Goal: Information Seeking & Learning: Learn about a topic

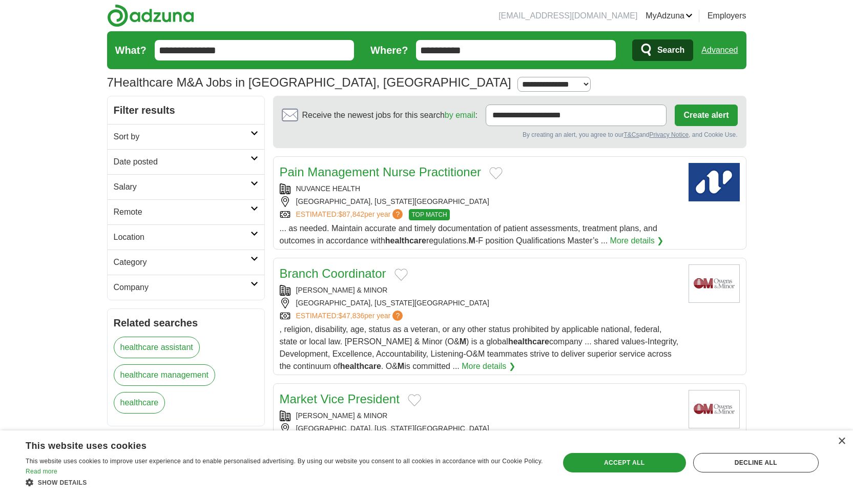
click at [227, 161] on h2 "Date posted" at bounding box center [182, 162] width 137 height 12
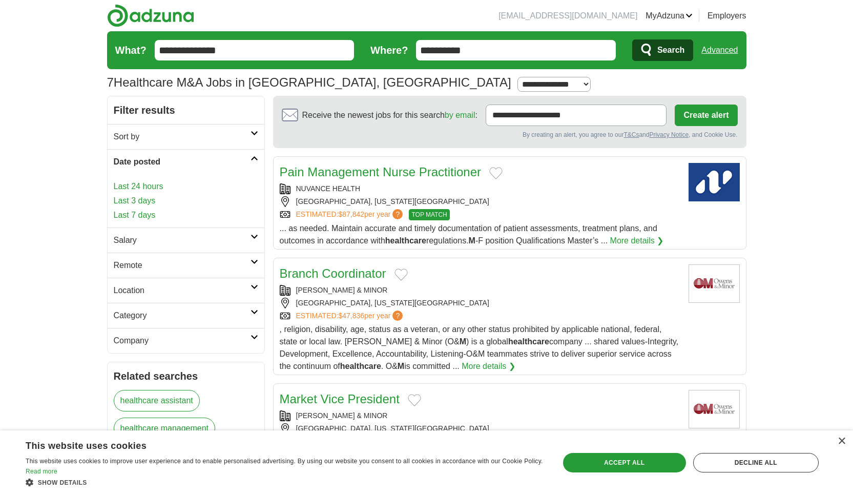
click at [160, 213] on link "Last 7 days" at bounding box center [186, 215] width 144 height 12
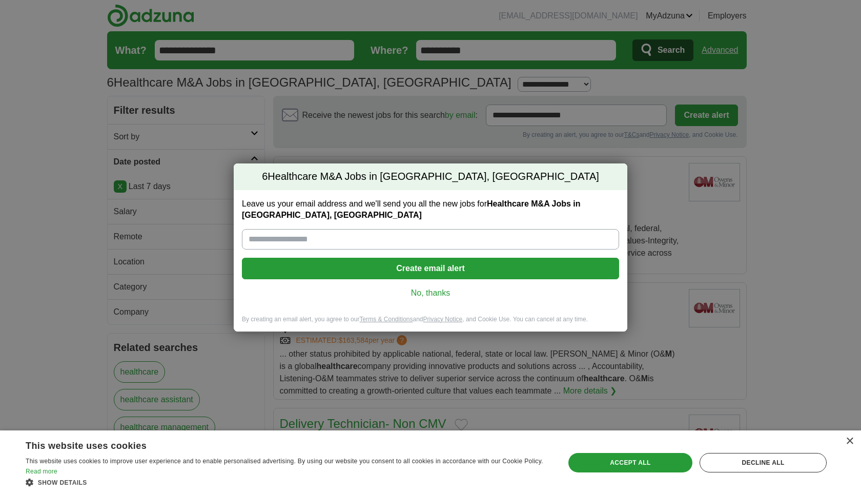
click at [418, 293] on link "No, thanks" at bounding box center [430, 292] width 361 height 11
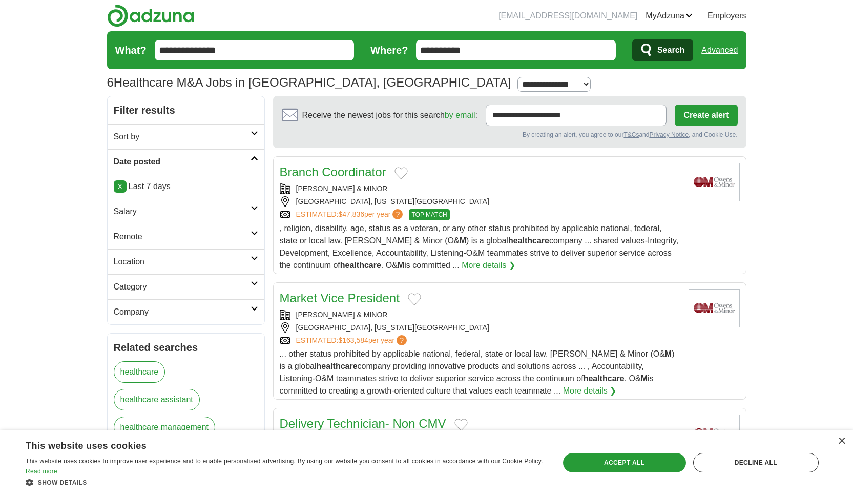
click at [429, 50] on input "**********" at bounding box center [516, 50] width 200 height 20
click at [657, 44] on button "Search" at bounding box center [662, 50] width 61 height 22
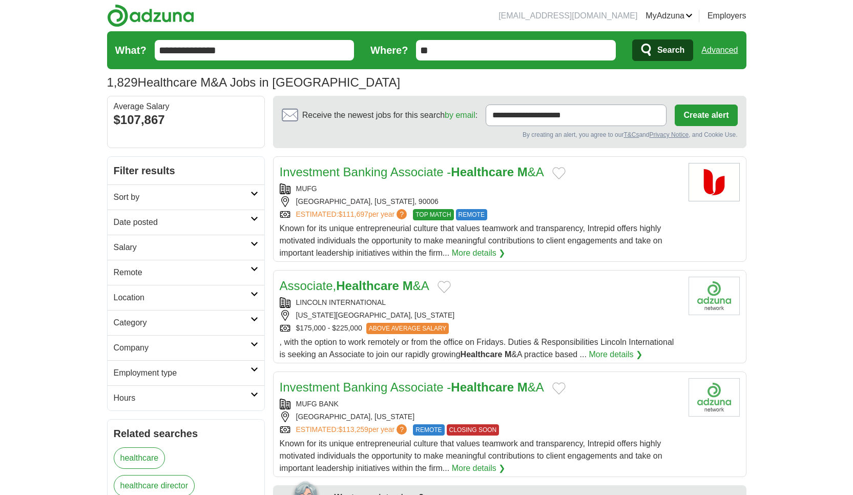
click at [141, 225] on h2 "Date posted" at bounding box center [182, 222] width 137 height 12
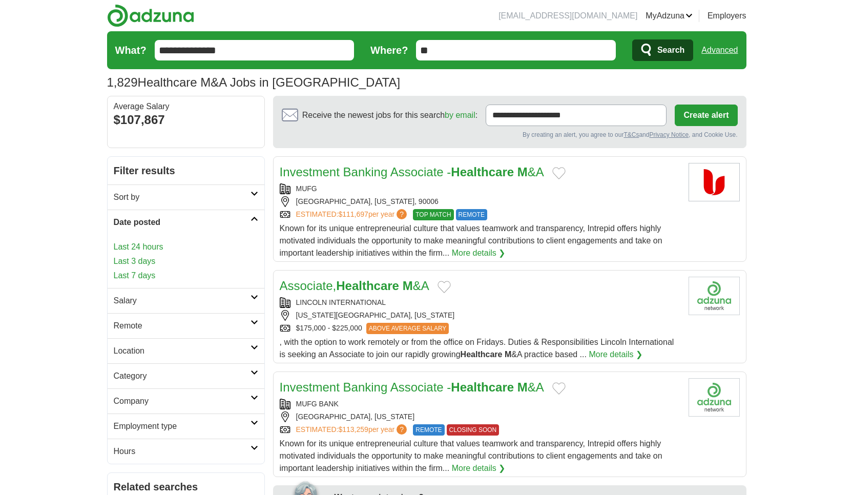
click at [154, 267] on link "Last 3 days" at bounding box center [186, 261] width 144 height 12
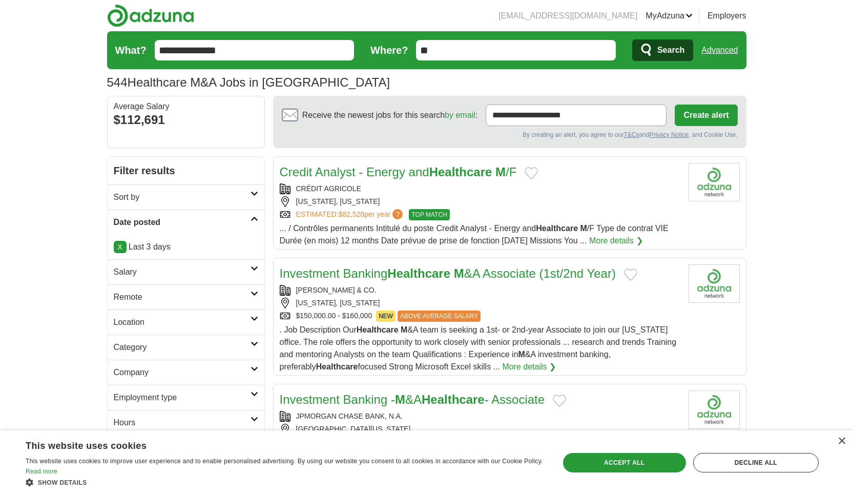
click at [517, 205] on div "NEW YORK, NEW YORK" at bounding box center [480, 201] width 401 height 11
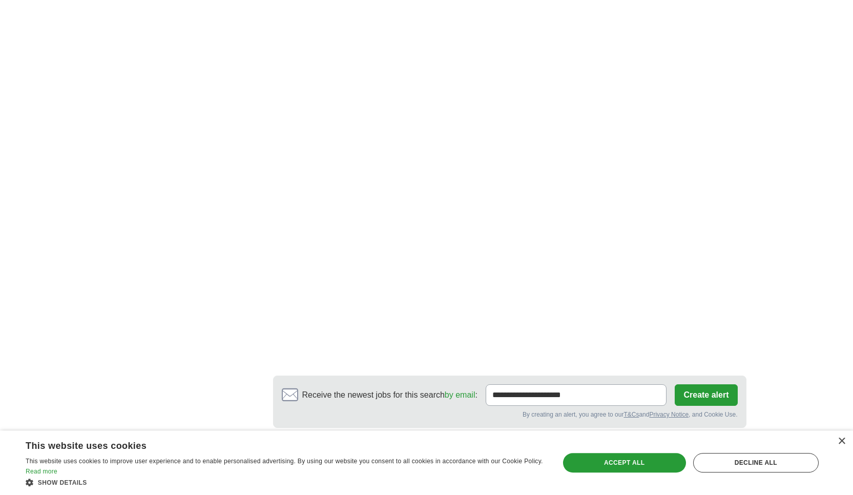
scroll to position [1682, 0]
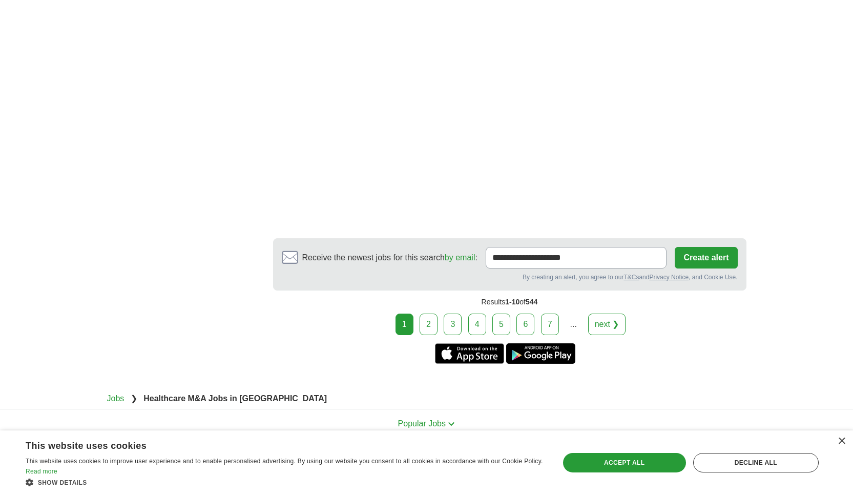
click at [427, 313] on link "2" at bounding box center [429, 324] width 18 height 22
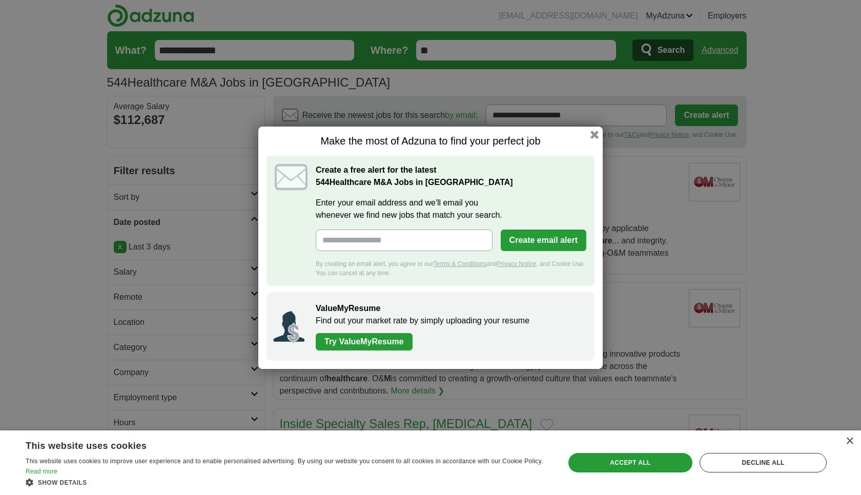
click at [595, 139] on div "Make the most of Adzuna to find your perfect job Create a free alert for the la…" at bounding box center [430, 248] width 344 height 242
click at [595, 138] on button "button" at bounding box center [594, 134] width 11 height 11
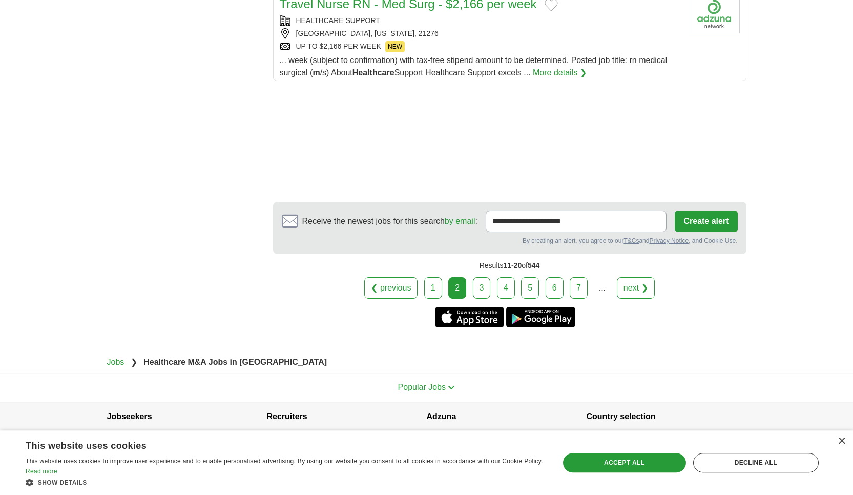
scroll to position [1332, 0]
click at [487, 282] on link "3" at bounding box center [482, 288] width 18 height 22
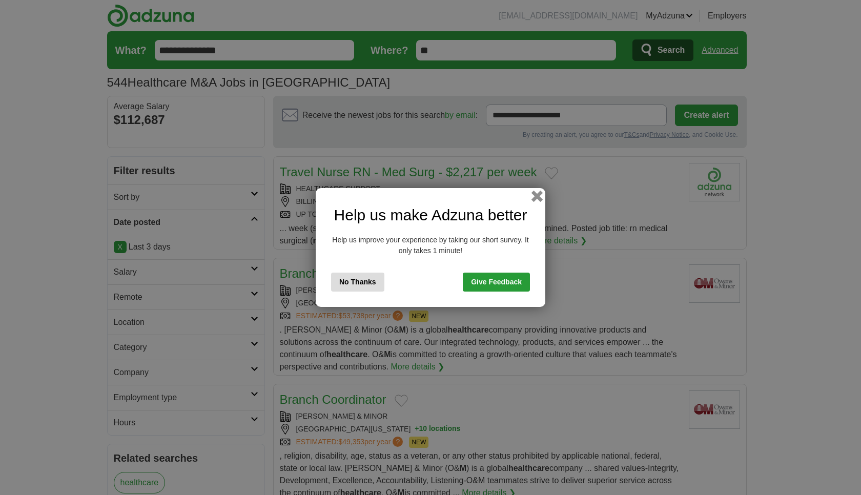
click at [537, 198] on button "button" at bounding box center [536, 196] width 11 height 11
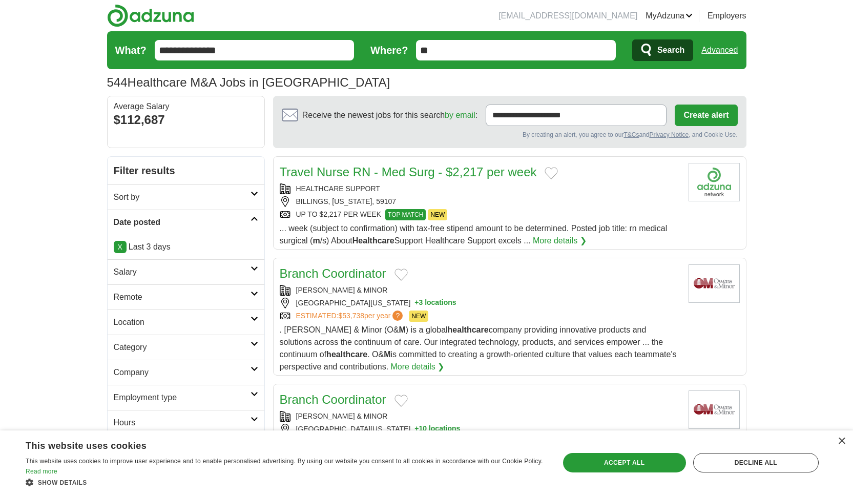
click at [205, 53] on input "**********" at bounding box center [255, 50] width 200 height 20
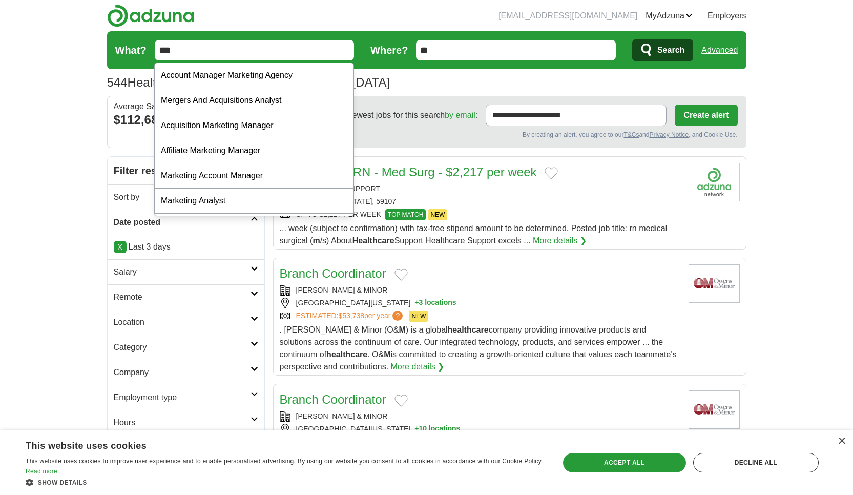
type input "***"
click at [632, 39] on button "Search" at bounding box center [662, 50] width 61 height 22
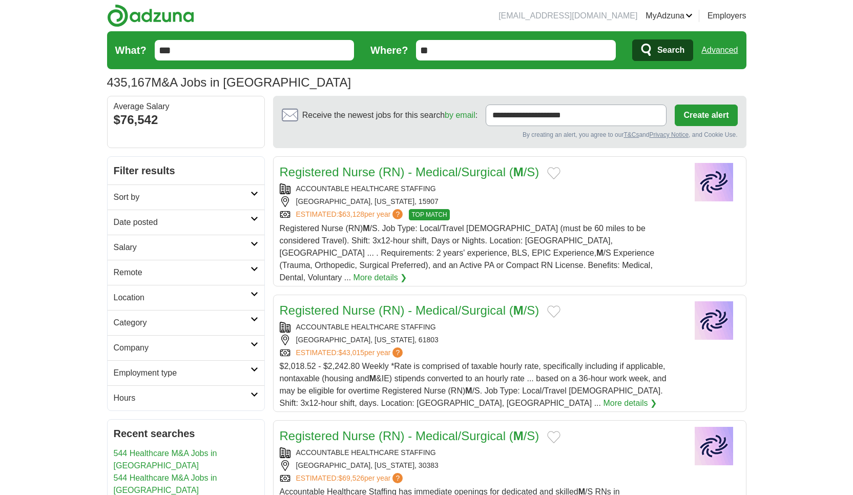
click at [183, 222] on h2 "Date posted" at bounding box center [182, 222] width 137 height 12
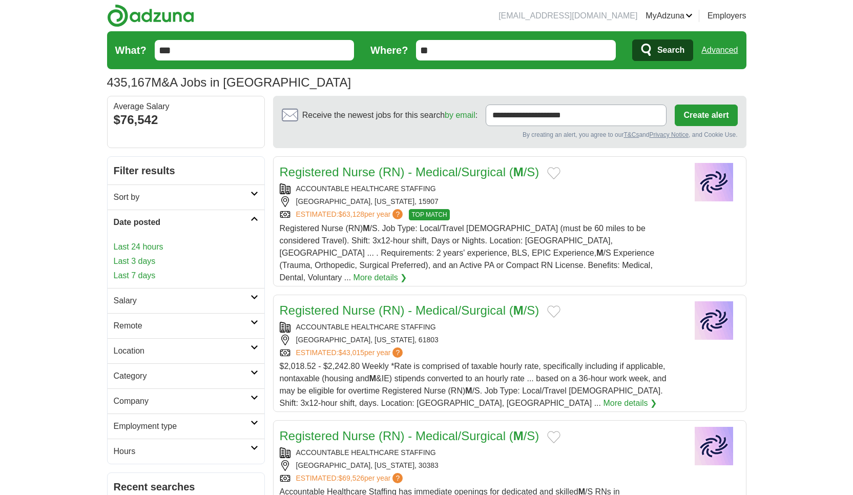
click at [161, 275] on link "Last 7 days" at bounding box center [186, 275] width 144 height 12
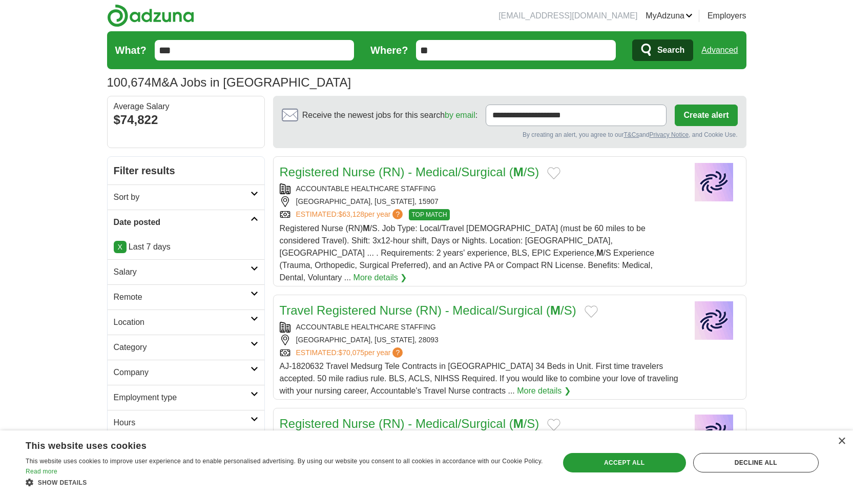
click at [722, 55] on link "Advanced" at bounding box center [719, 50] width 36 height 20
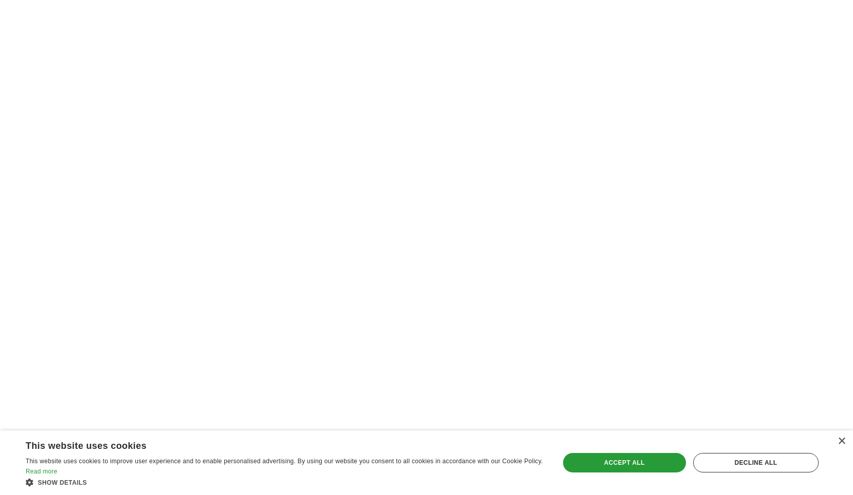
scroll to position [1884, 0]
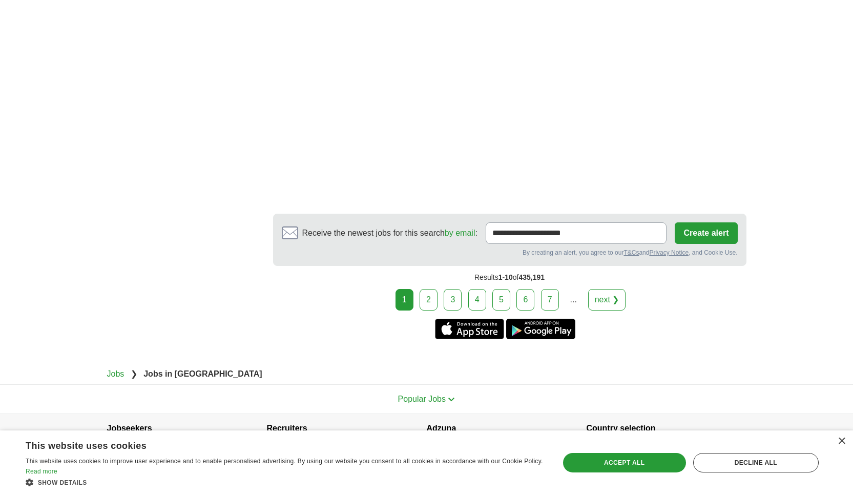
click at [425, 289] on link "2" at bounding box center [429, 300] width 18 height 22
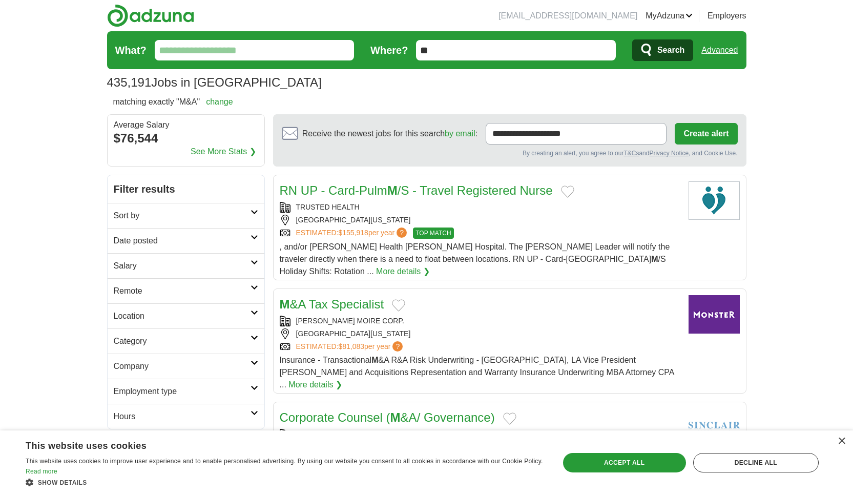
click at [721, 46] on link "Advanced" at bounding box center [719, 50] width 36 height 20
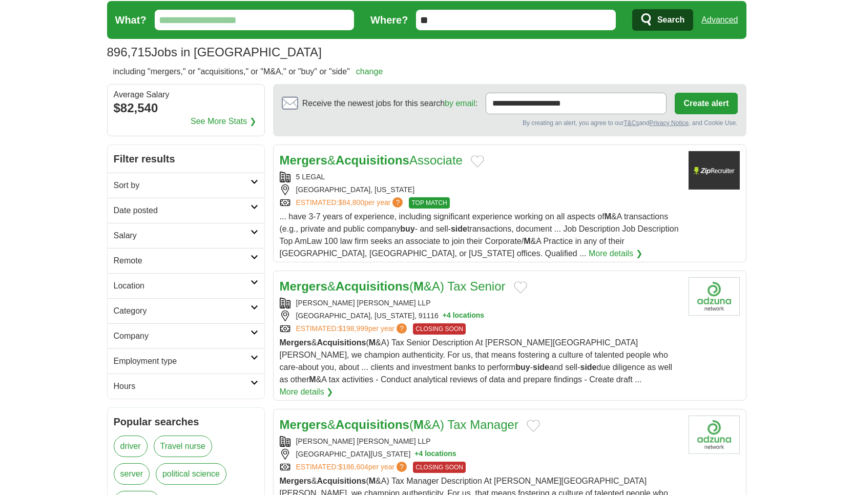
scroll to position [41, 0]
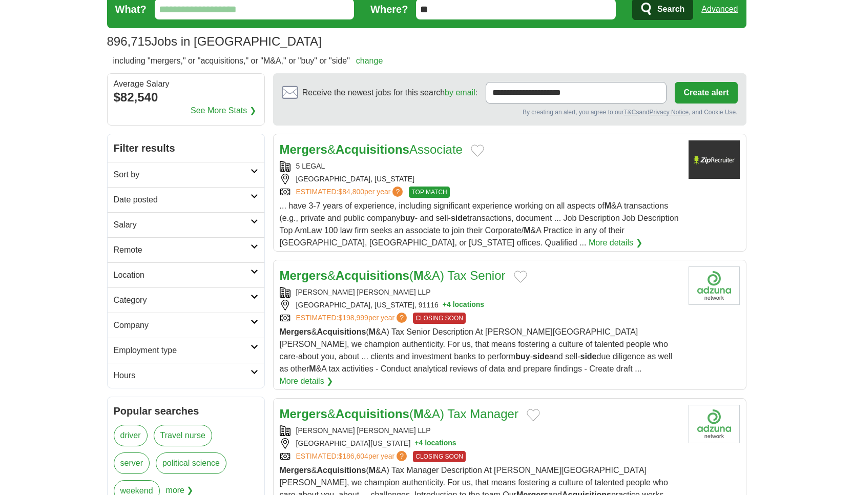
click at [178, 206] on link "Date posted" at bounding box center [186, 199] width 157 height 25
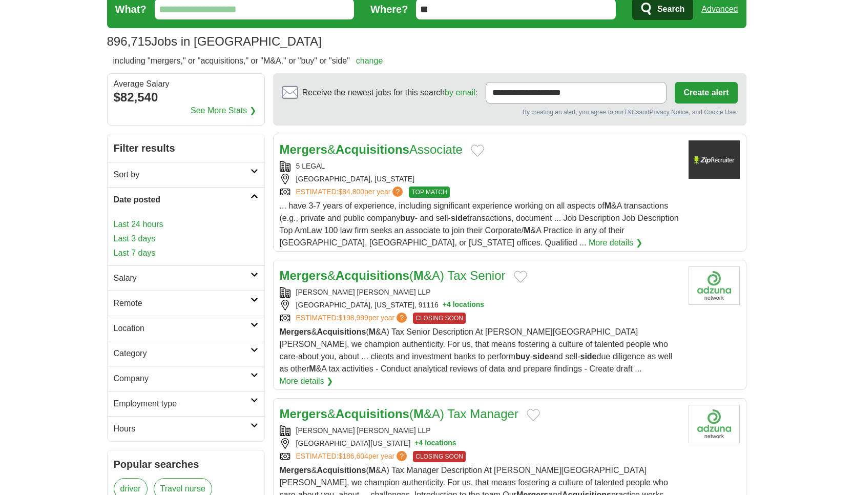
click at [173, 247] on link "Last 7 days" at bounding box center [186, 253] width 144 height 12
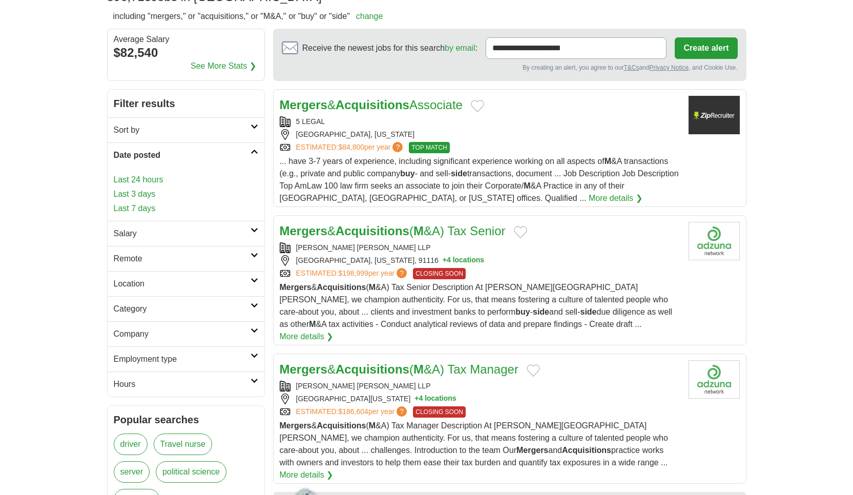
scroll to position [164, 0]
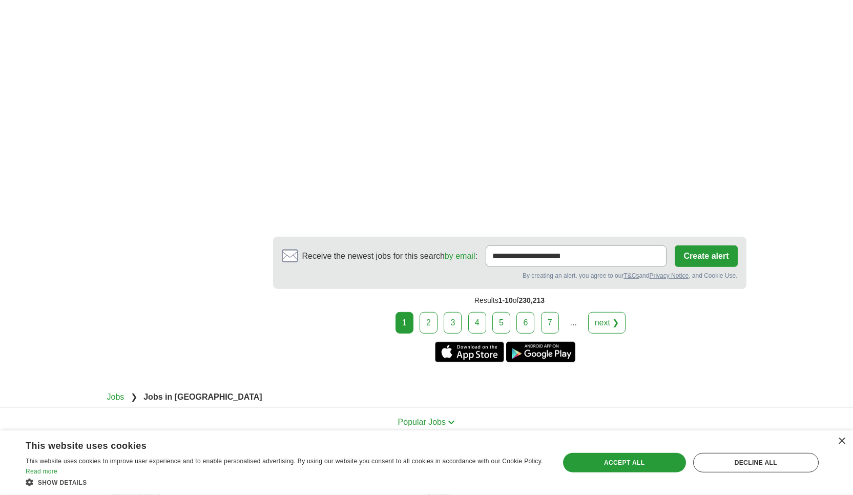
scroll to position [1942, 0]
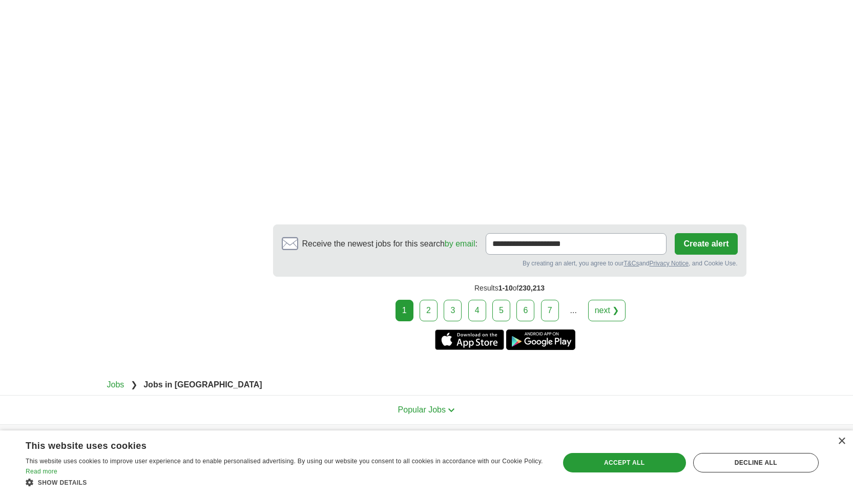
click at [425, 300] on link "2" at bounding box center [429, 311] width 18 height 22
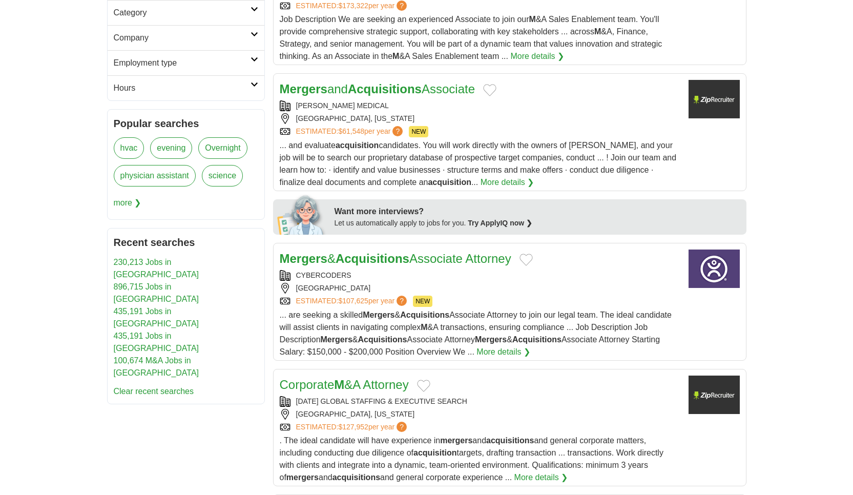
scroll to position [361, 0]
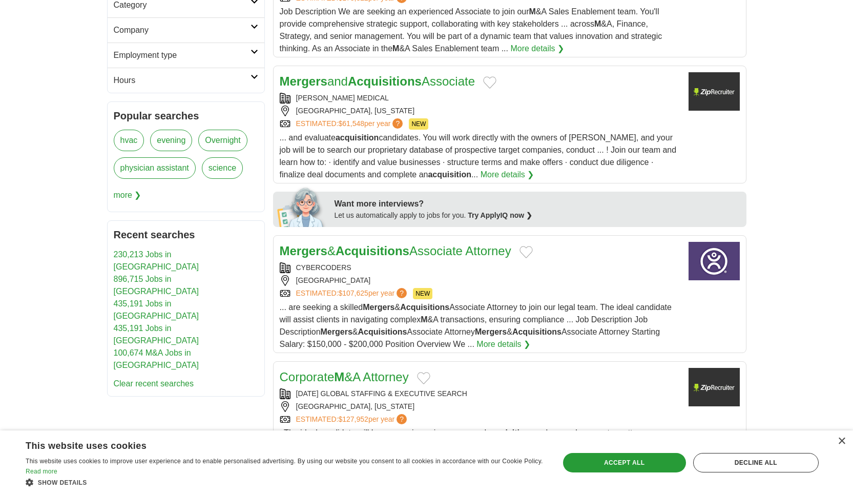
click at [459, 157] on div "... and evaluate acquisition candidates. You will work directly with the owners…" at bounding box center [480, 156] width 401 height 49
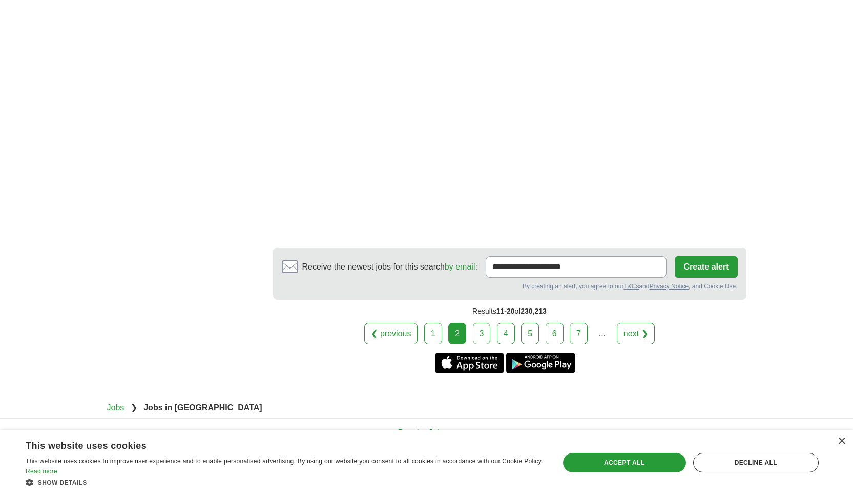
scroll to position [1832, 0]
click at [490, 340] on link "3" at bounding box center [482, 333] width 18 height 22
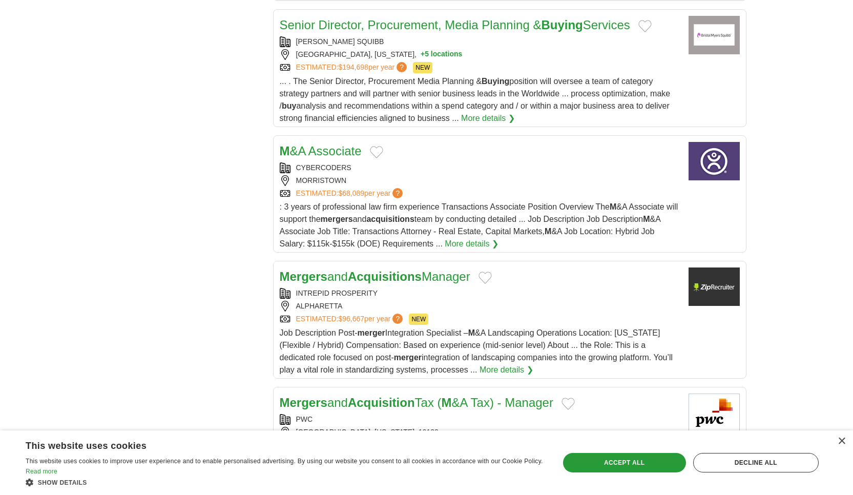
scroll to position [1015, 0]
click at [498, 235] on span ": 3 years of professional law firm experience Transactions Associate Position O…" at bounding box center [479, 225] width 399 height 46
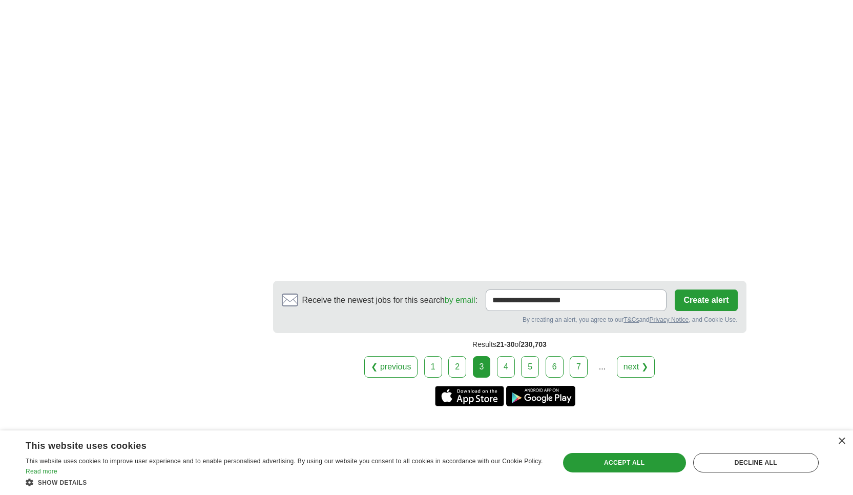
scroll to position [1942, 0]
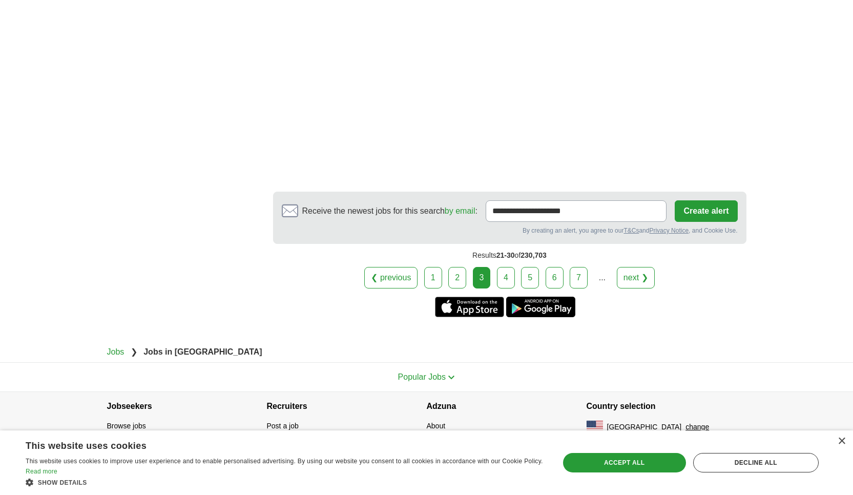
click at [502, 275] on link "4" at bounding box center [506, 278] width 18 height 22
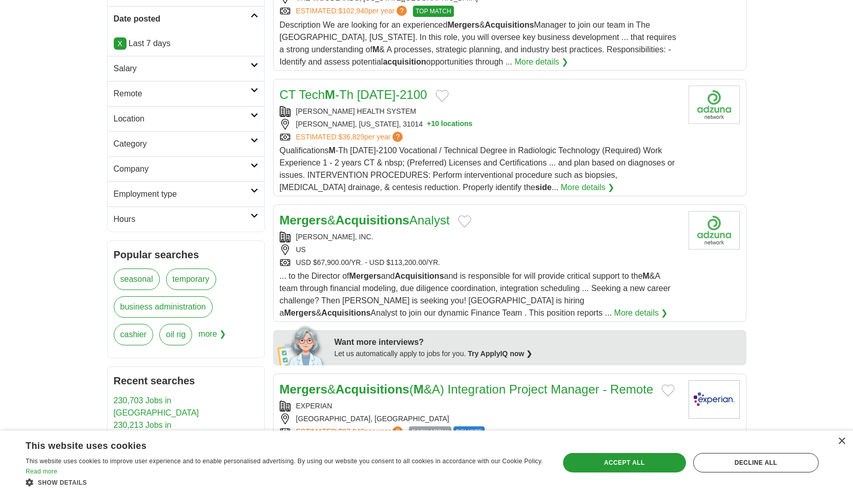
scroll to position [224, 0]
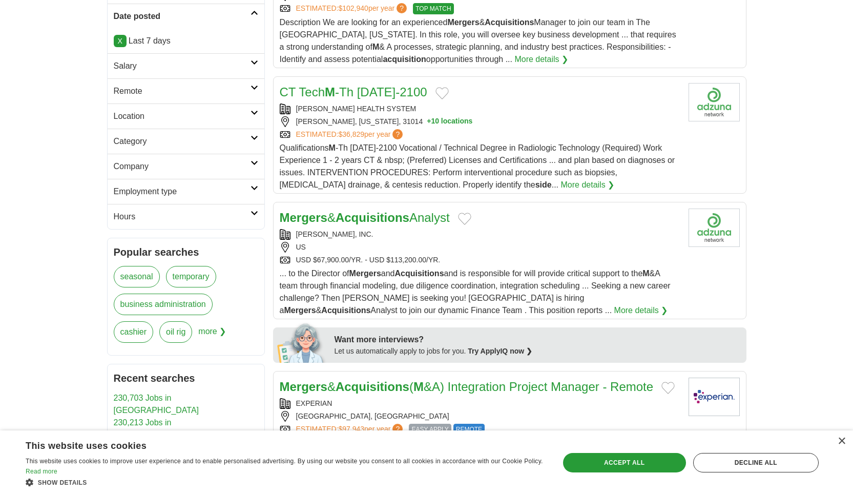
click at [493, 223] on div "Mergers & Acquisitions Analyst" at bounding box center [480, 217] width 401 height 18
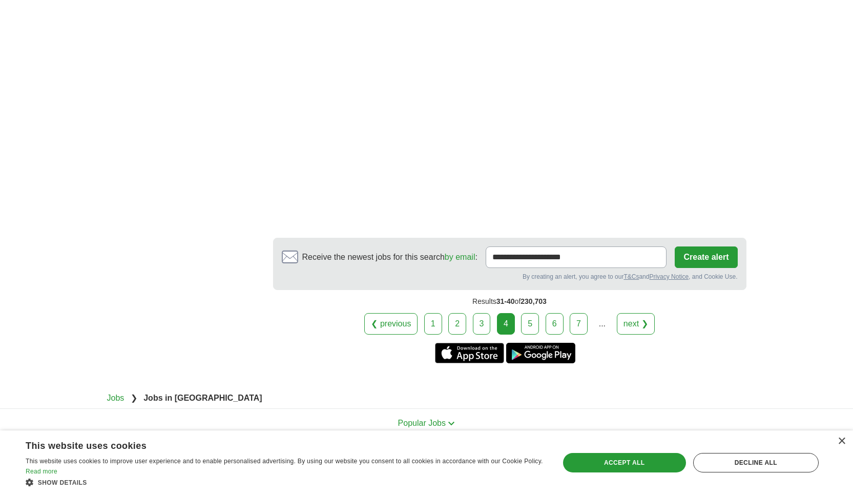
scroll to position [1918, 0]
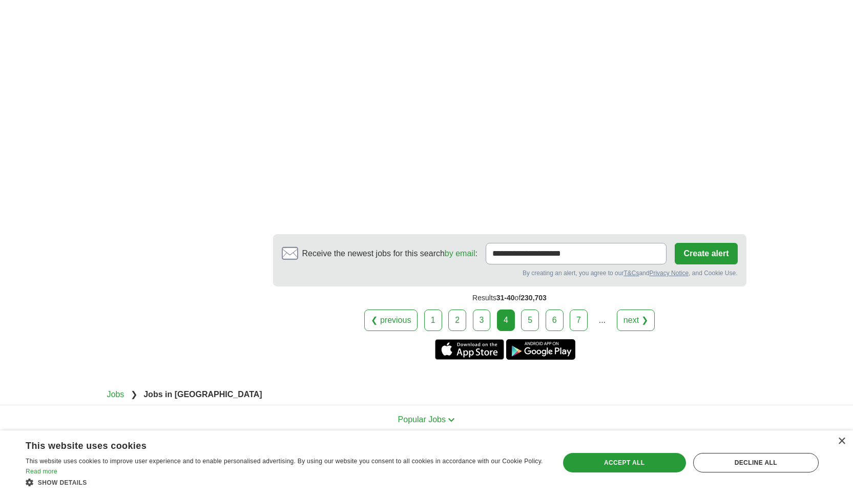
click at [532, 331] on link "5" at bounding box center [530, 320] width 18 height 22
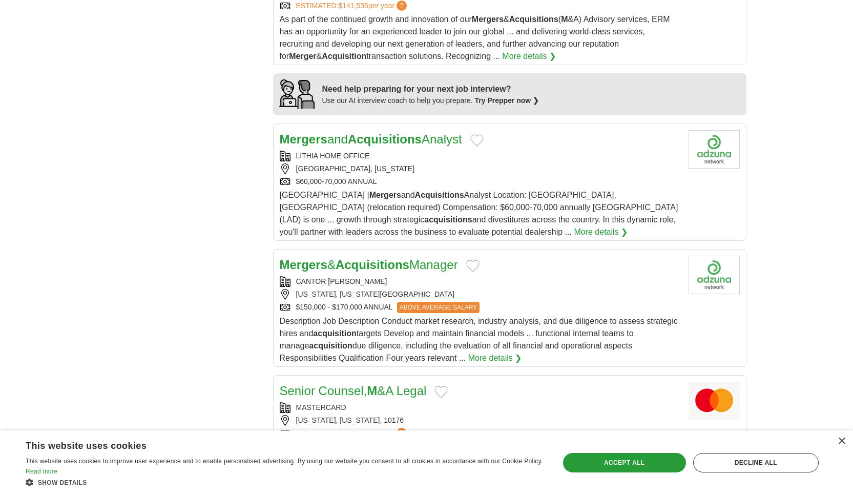
scroll to position [894, 0]
click at [473, 176] on div "$60,000-70,000 ANNUAL" at bounding box center [480, 181] width 401 height 11
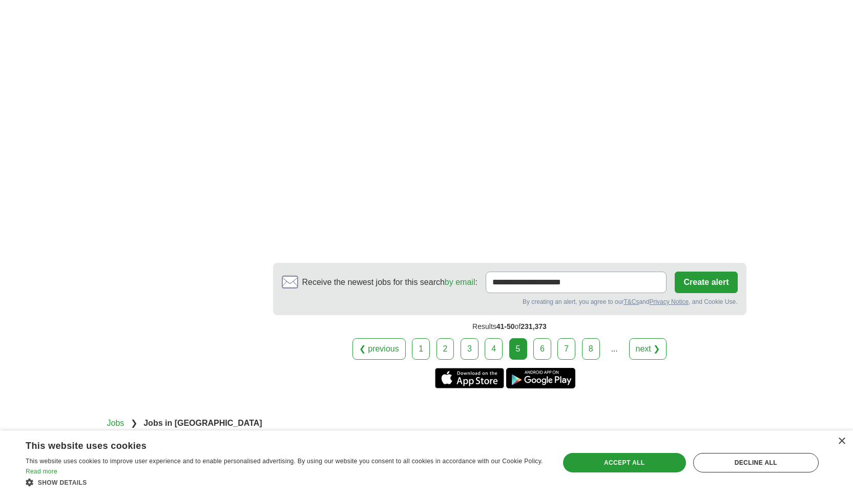
scroll to position [1856, 0]
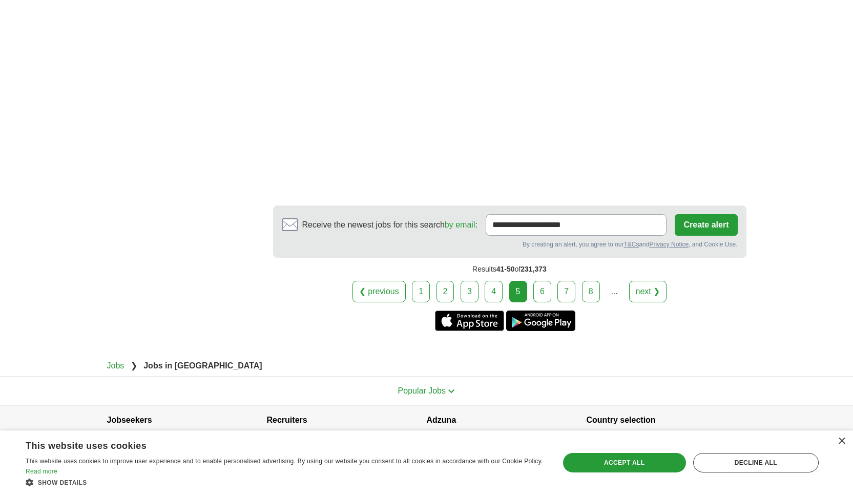
click at [539, 281] on link "6" at bounding box center [542, 292] width 18 height 22
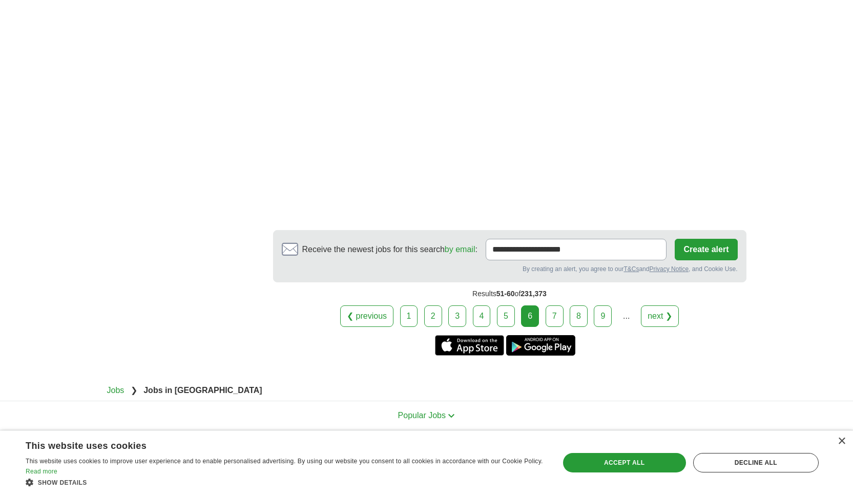
scroll to position [1894, 0]
click at [552, 305] on link "7" at bounding box center [555, 315] width 18 height 22
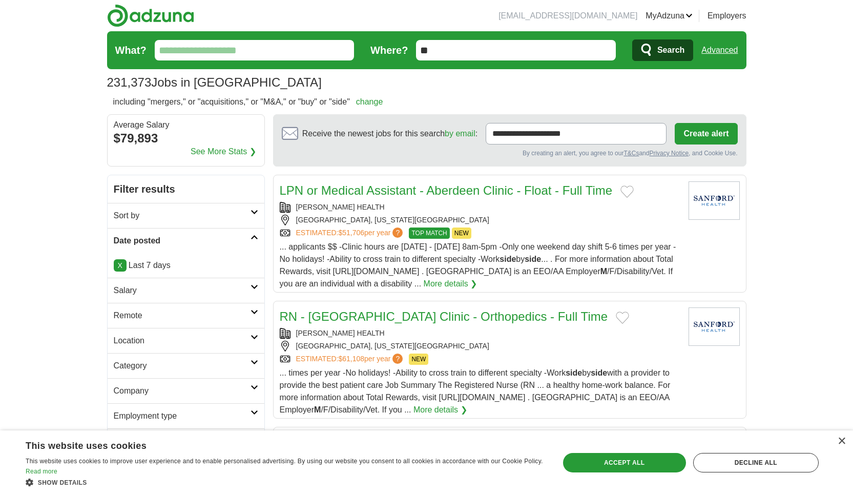
click at [299, 45] on input "What?" at bounding box center [255, 50] width 200 height 20
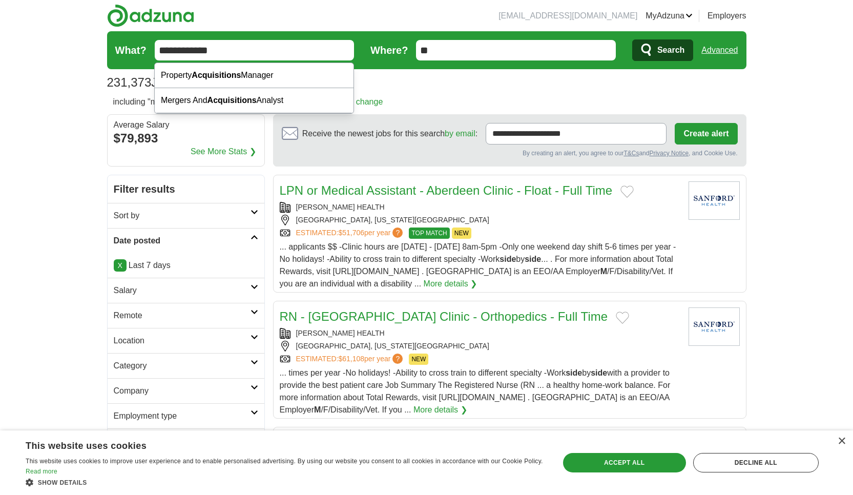
type input "**********"
click at [632, 39] on button "Search" at bounding box center [662, 50] width 61 height 22
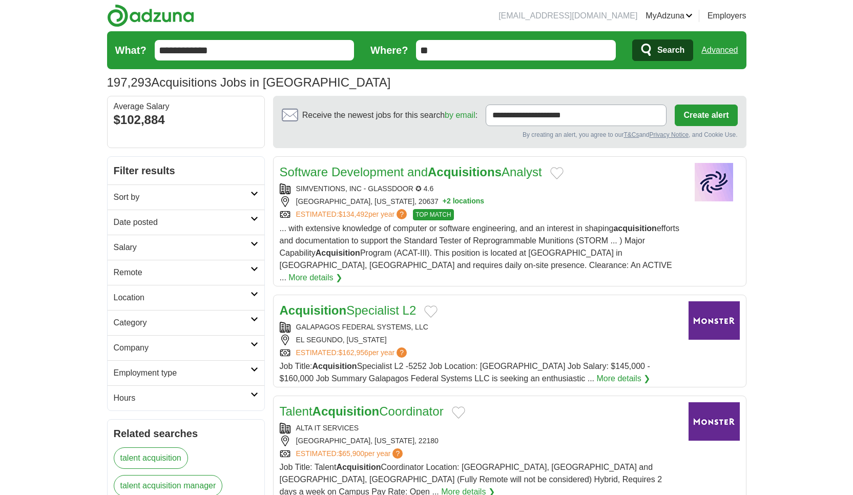
click at [712, 53] on link "Advanced" at bounding box center [719, 50] width 36 height 20
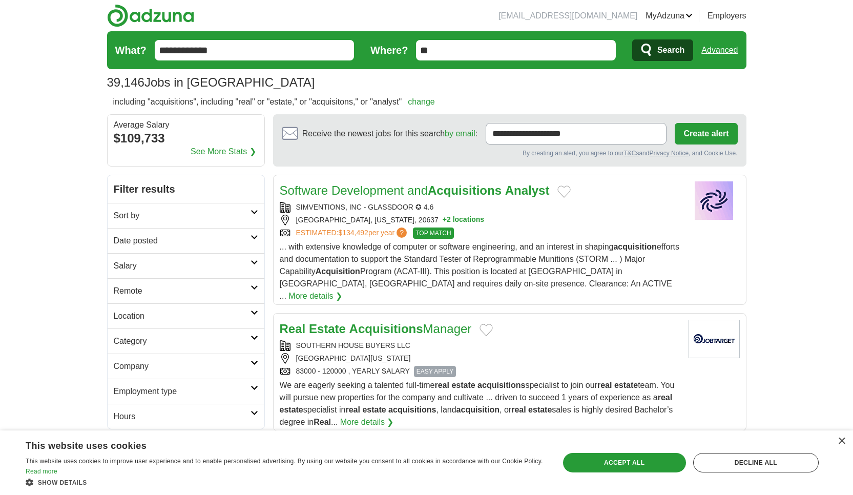
click at [201, 237] on h2 "Date posted" at bounding box center [182, 241] width 137 height 12
click at [131, 295] on link "Last 7 days" at bounding box center [186, 294] width 144 height 12
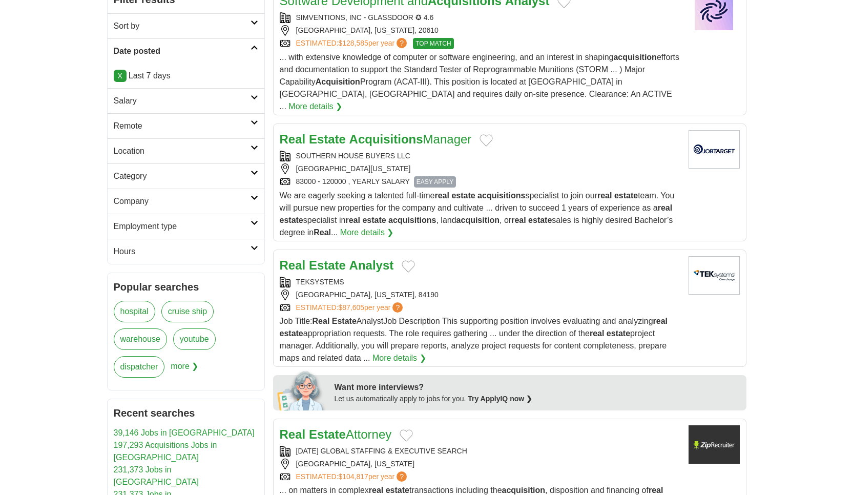
scroll to position [280, 0]
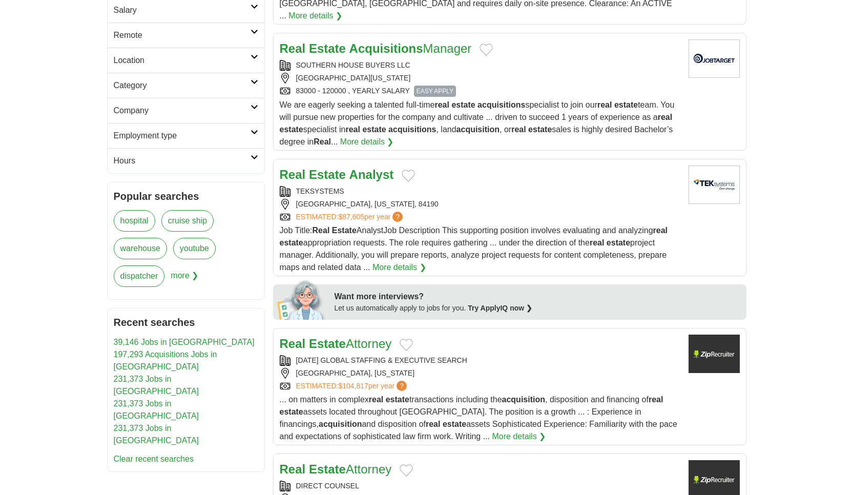
click at [515, 229] on span "Job Title: Real Estate AnalystJob Description This supporting position involves…" at bounding box center [474, 249] width 388 height 46
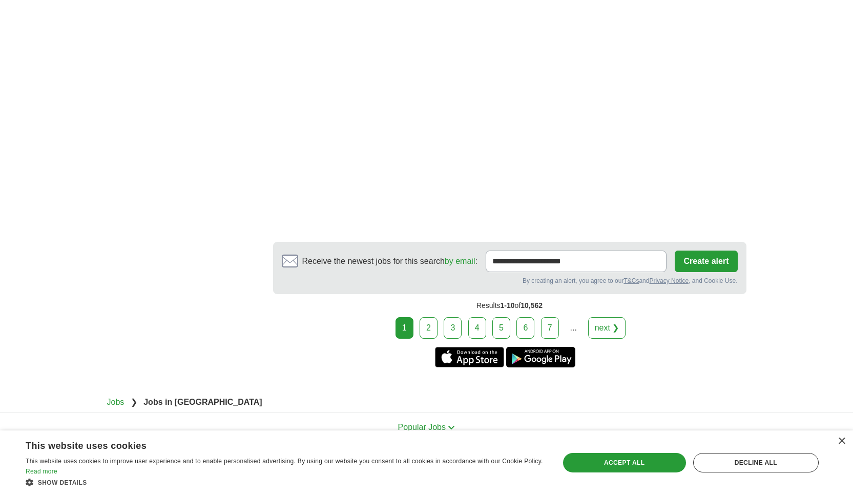
scroll to position [2014, 0]
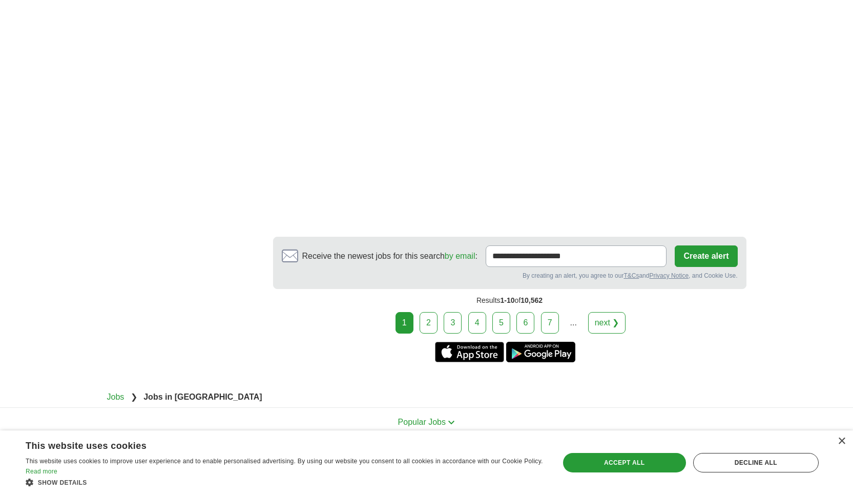
click at [436, 312] on link "2" at bounding box center [429, 323] width 18 height 22
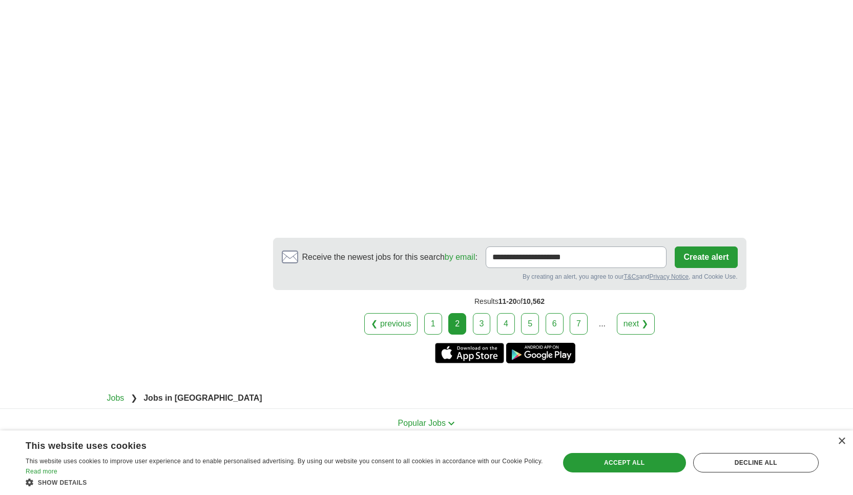
scroll to position [1944, 0]
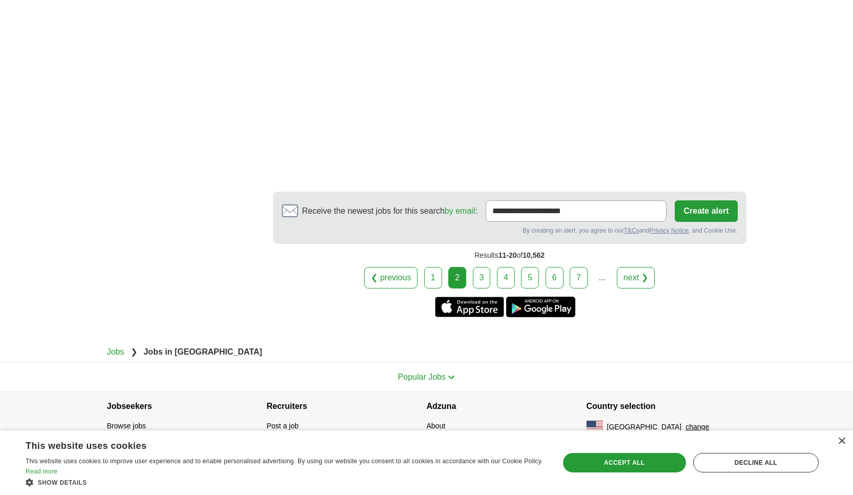
click at [495, 270] on div "❮ previous 1 2 3 4 5 6 7 ... next ❯" at bounding box center [509, 278] width 473 height 22
click at [486, 280] on link "3" at bounding box center [482, 278] width 18 height 22
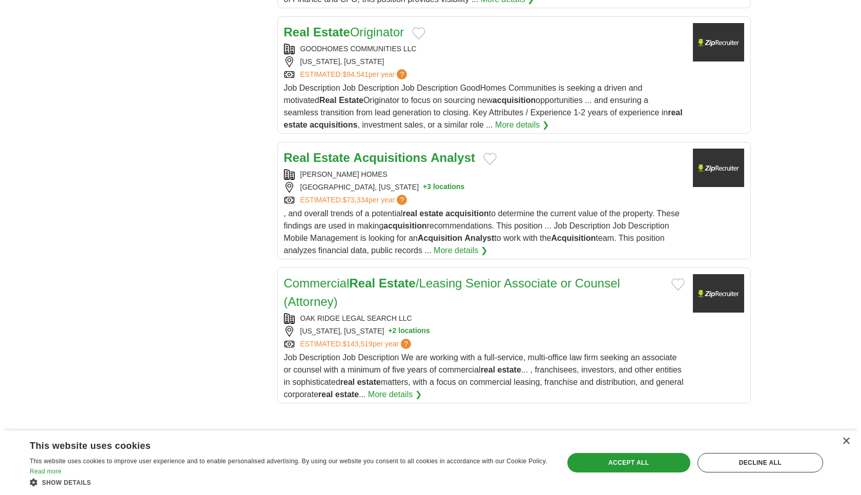
scroll to position [1154, 0]
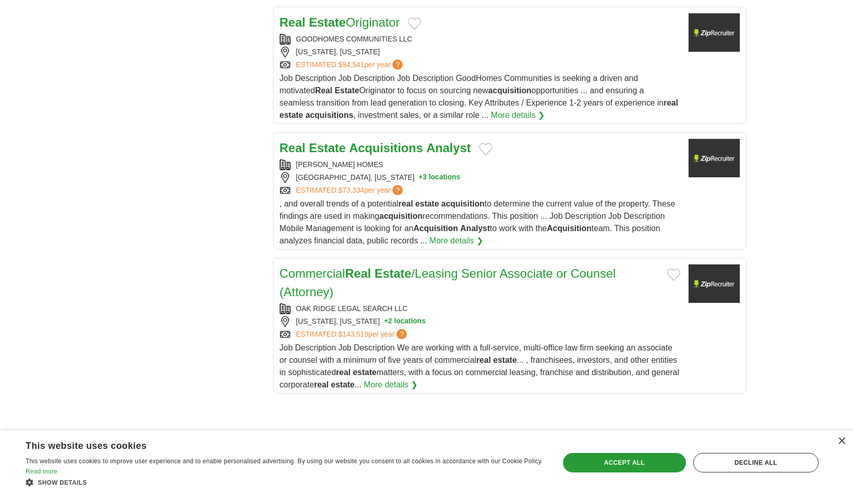
click at [484, 172] on div "[GEOGRAPHIC_DATA], [US_STATE] + 3 locations" at bounding box center [480, 177] width 401 height 11
